Goal: Task Accomplishment & Management: Manage account settings

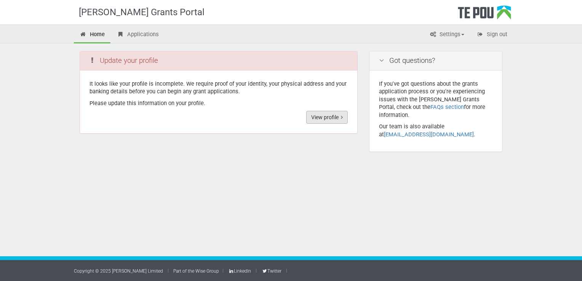
click at [317, 118] on link "View profile" at bounding box center [327, 117] width 42 height 13
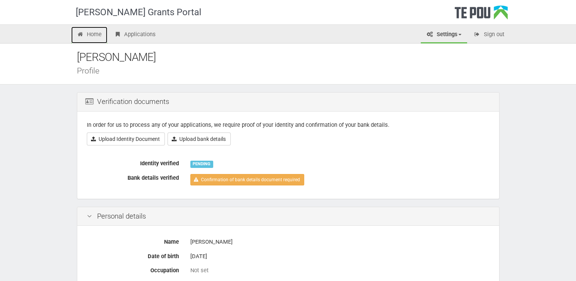
click at [100, 32] on link "Home" at bounding box center [89, 35] width 37 height 17
